Goal: Check status: Check status

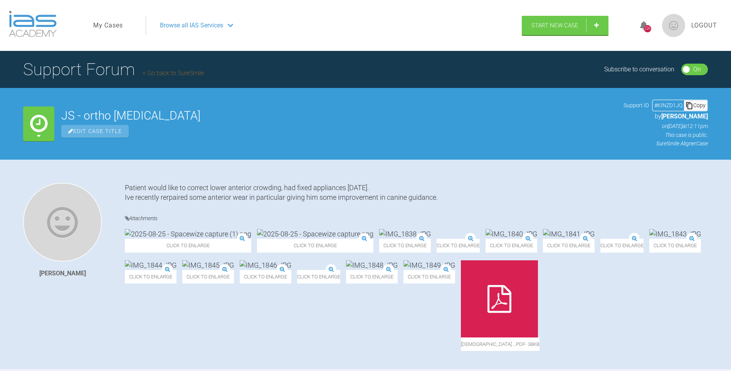
click at [38, 20] on img at bounding box center [33, 24] width 48 height 26
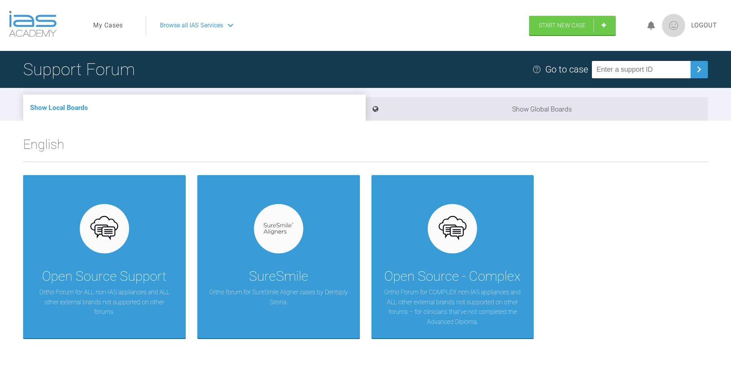
click at [98, 27] on link "My Cases" at bounding box center [108, 25] width 30 height 10
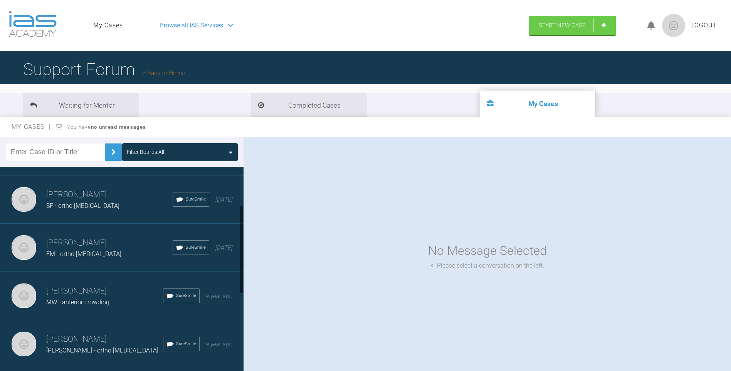
scroll to position [154, 0]
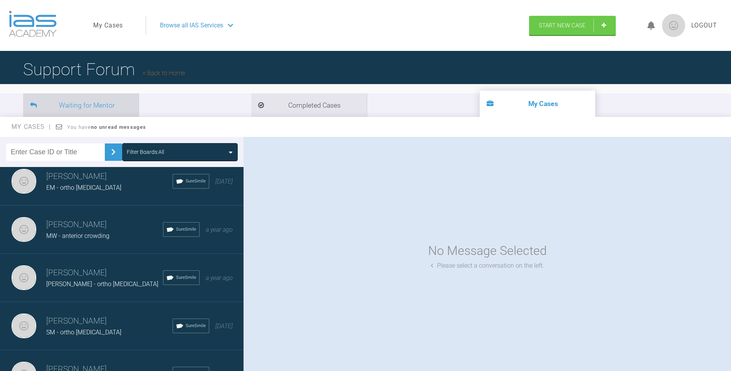
click at [116, 101] on li "Waiting for Mentor" at bounding box center [81, 105] width 116 height 24
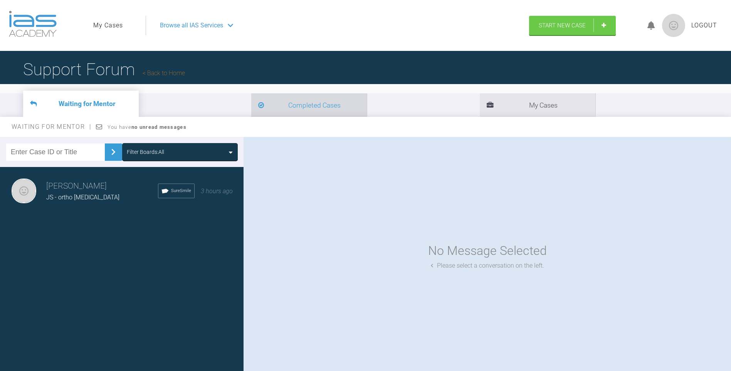
click at [251, 111] on li "Completed Cases" at bounding box center [309, 105] width 116 height 24
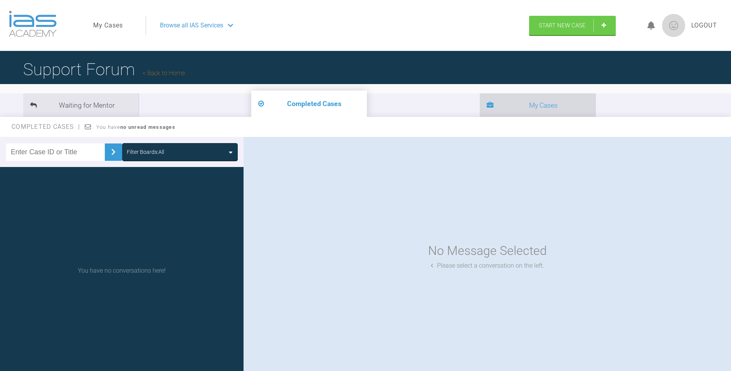
click at [480, 103] on li "My Cases" at bounding box center [538, 105] width 116 height 24
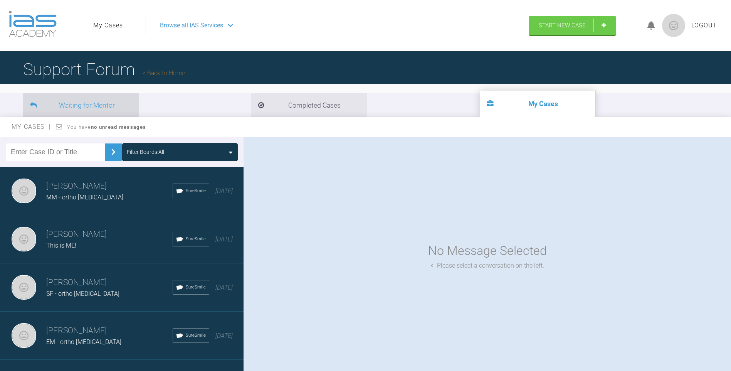
click at [122, 101] on li "Waiting for Mentor" at bounding box center [81, 105] width 116 height 24
